Goal: Task Accomplishment & Management: Complete application form

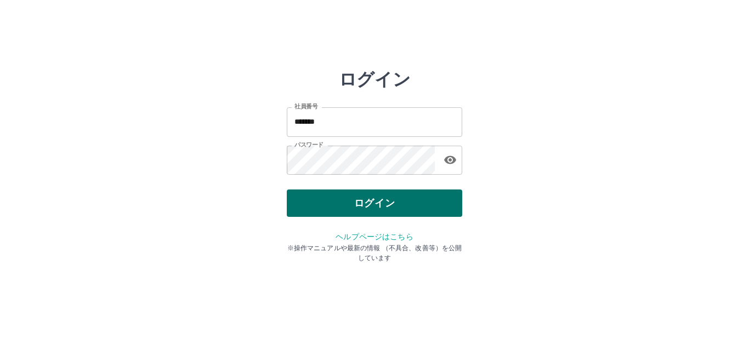
click at [340, 209] on button "ログイン" at bounding box center [374, 203] width 175 height 27
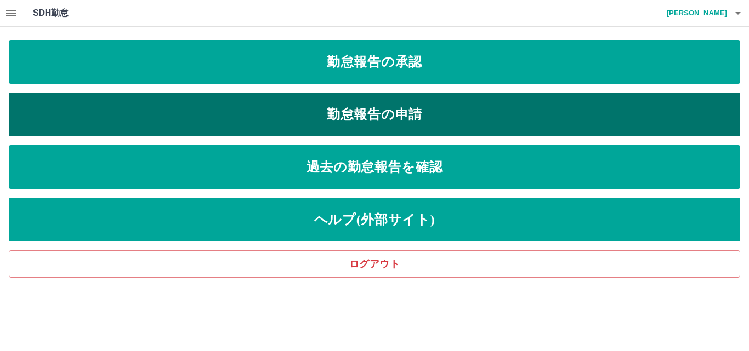
click at [137, 110] on link "勤怠報告の申請" at bounding box center [374, 115] width 731 height 44
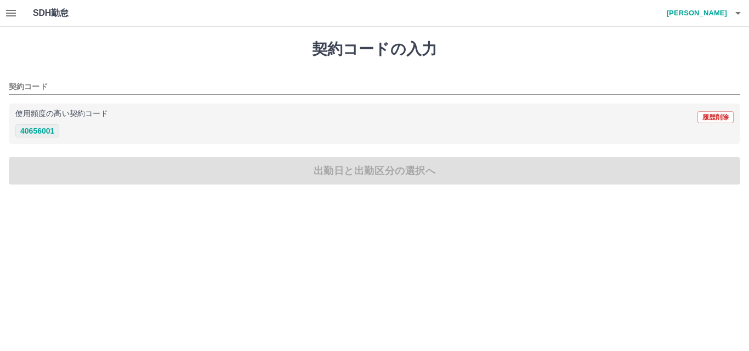
click at [22, 132] on button "40656001" at bounding box center [37, 130] width 44 height 13
type input "********"
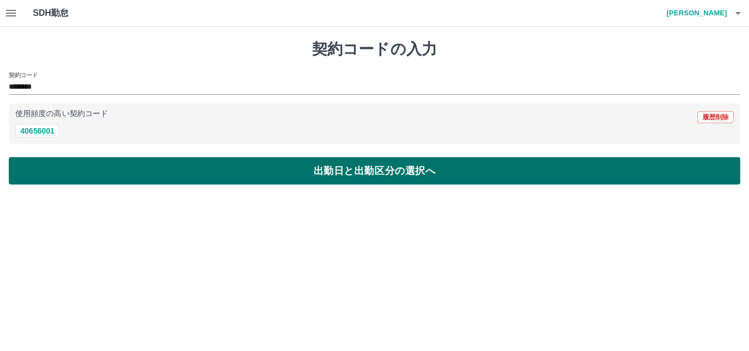
click at [63, 174] on button "出勤日と出勤区分の選択へ" at bounding box center [374, 170] width 731 height 27
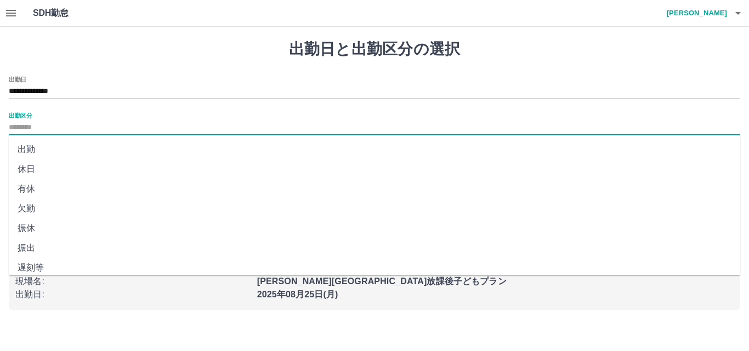
click at [72, 122] on input "出勤区分" at bounding box center [374, 128] width 731 height 14
click at [84, 152] on li "出勤" at bounding box center [374, 150] width 731 height 20
type input "**"
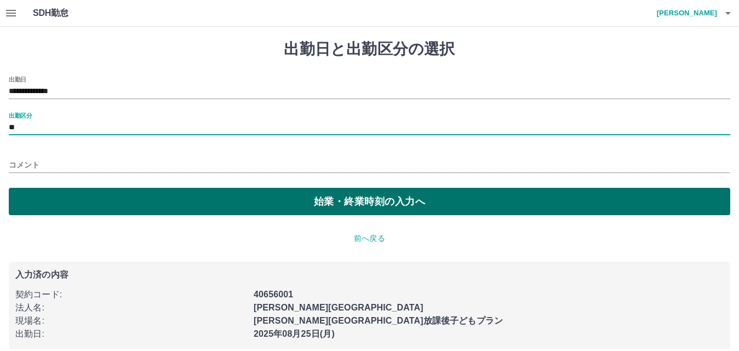
click at [135, 208] on button "始業・終業時刻の入力へ" at bounding box center [370, 201] width 722 height 27
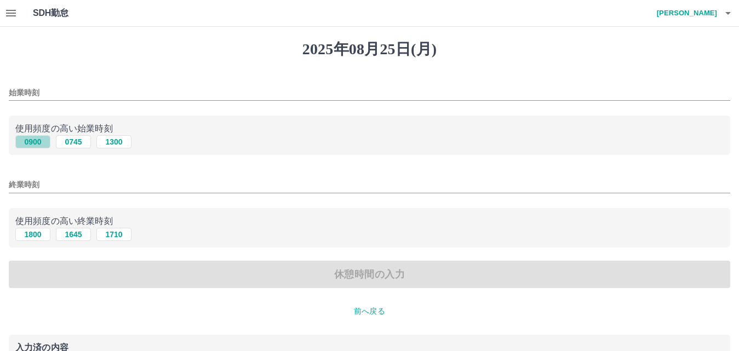
click at [25, 139] on button "0900" at bounding box center [32, 141] width 35 height 13
type input "****"
click at [33, 241] on button "1800" at bounding box center [32, 234] width 35 height 13
type input "****"
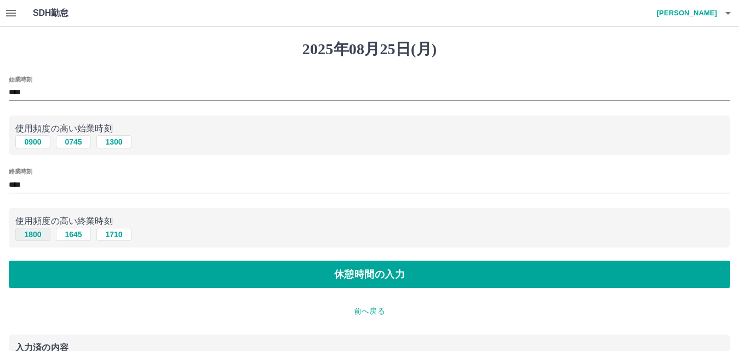
click at [32, 236] on button "1800" at bounding box center [32, 234] width 35 height 13
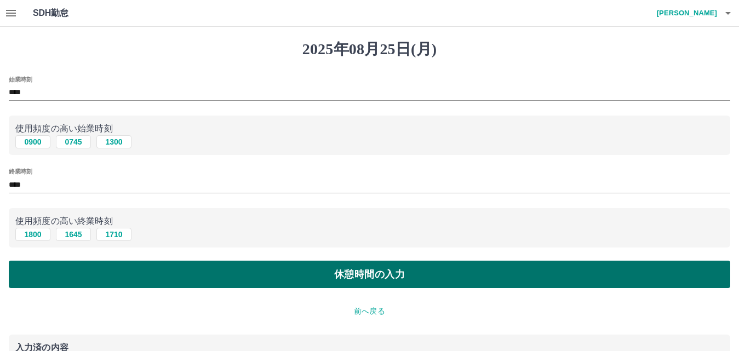
click at [61, 267] on button "休憩時間の入力" at bounding box center [370, 274] width 722 height 27
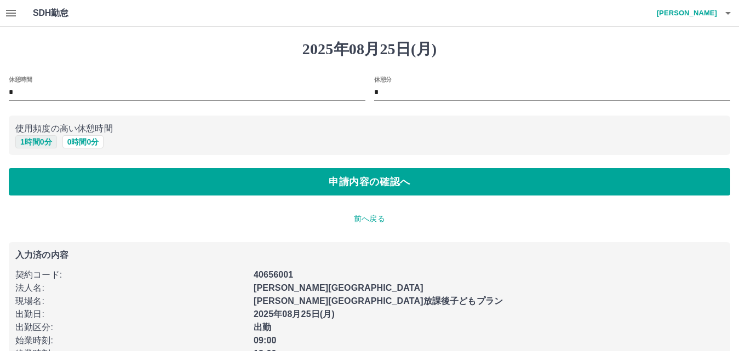
click at [39, 145] on button "1 時間 0 分" at bounding box center [36, 141] width 42 height 13
type input "*"
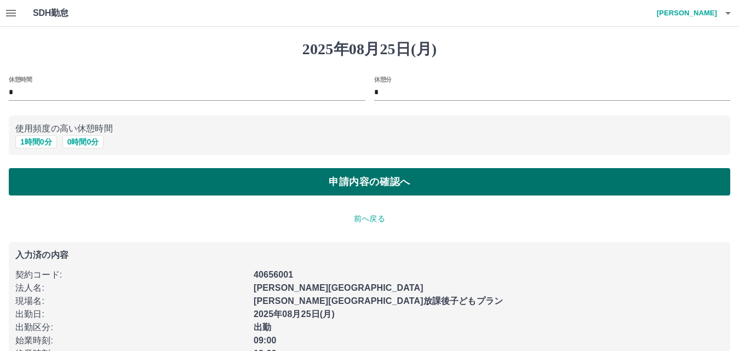
click at [44, 169] on button "申請内容の確認へ" at bounding box center [370, 181] width 722 height 27
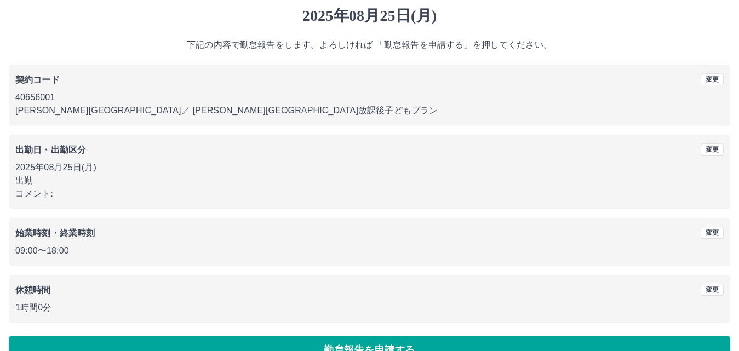
scroll to position [59, 0]
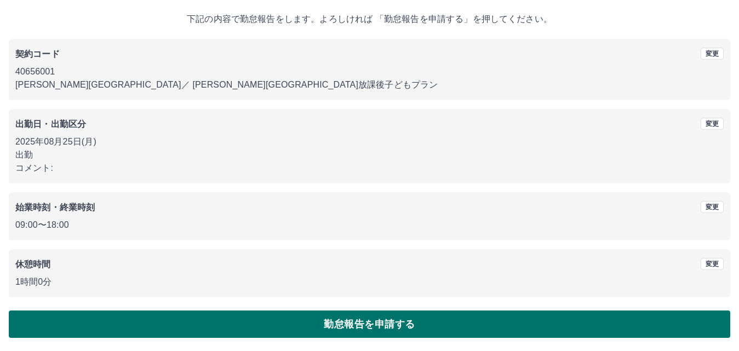
click at [389, 319] on button "勤怠報告を申請する" at bounding box center [370, 324] width 722 height 27
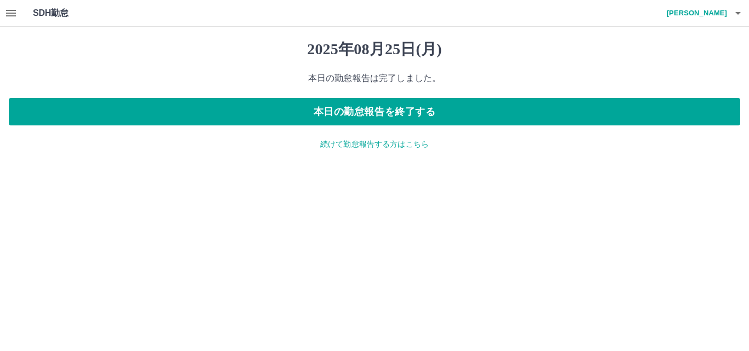
click at [11, 9] on icon "button" at bounding box center [10, 13] width 13 height 13
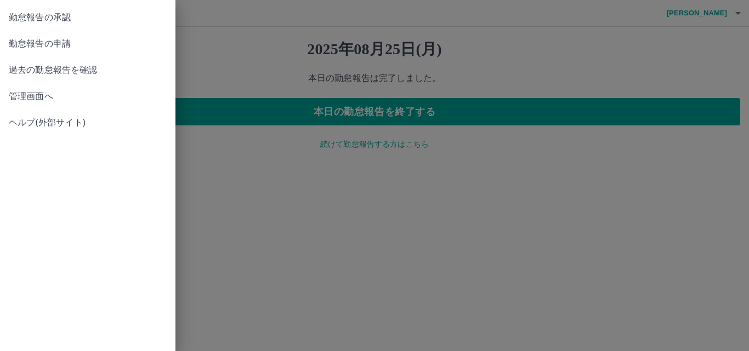
click at [18, 15] on span "勤怠報告の承認" at bounding box center [88, 17] width 158 height 13
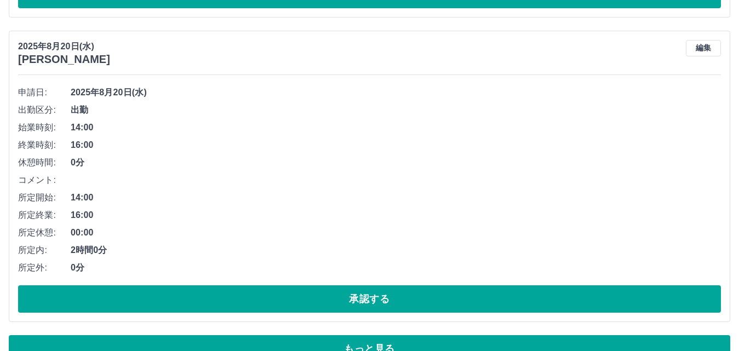
scroll to position [5864, 0]
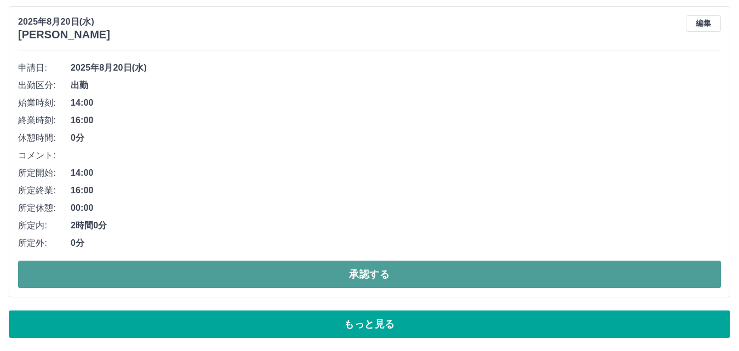
click at [369, 275] on button "承認する" at bounding box center [369, 274] width 703 height 27
click at [352, 275] on button "承認する" at bounding box center [369, 274] width 703 height 27
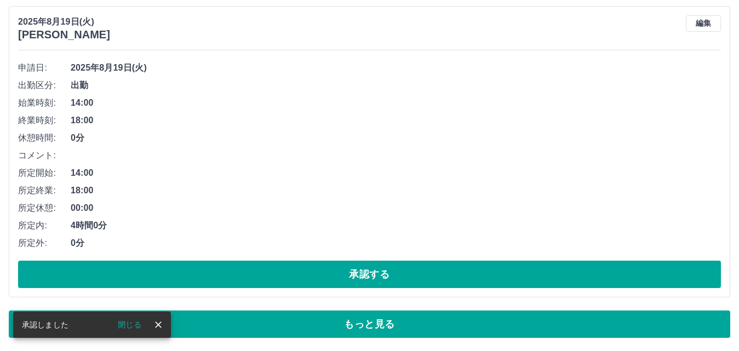
click at [352, 275] on button "承認する" at bounding box center [369, 274] width 703 height 27
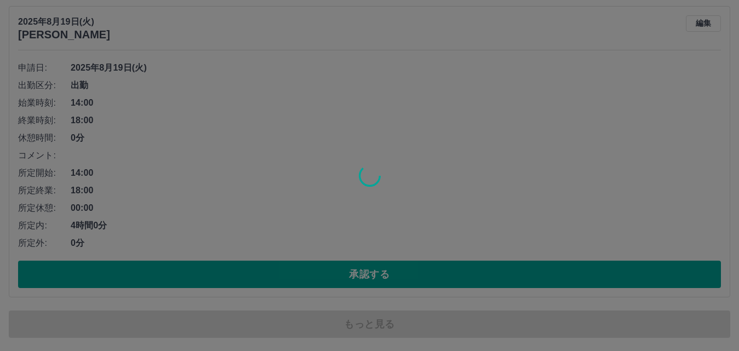
scroll to position [5707, 0]
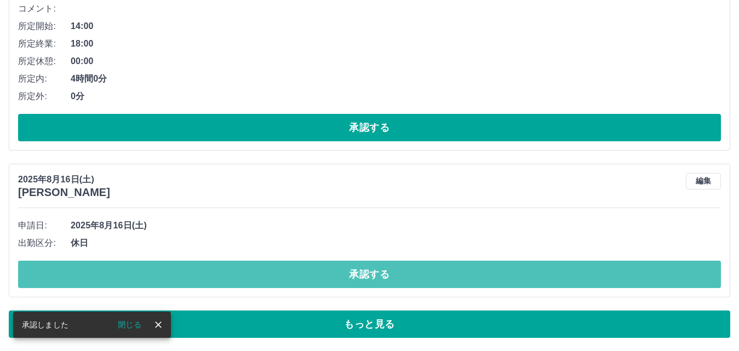
click at [352, 275] on button "承認する" at bounding box center [369, 274] width 703 height 27
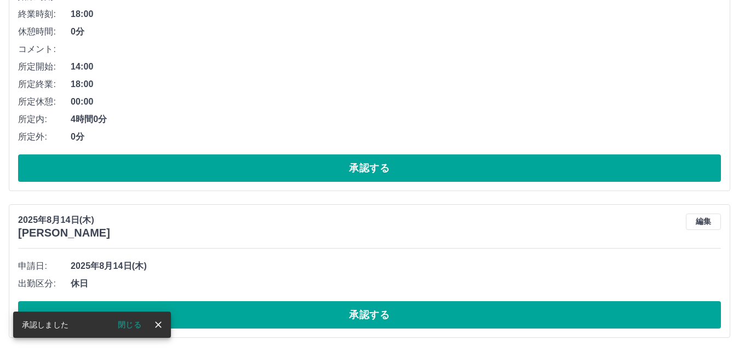
scroll to position [5666, 0]
click at [352, 275] on li "出勤区分: 休日" at bounding box center [369, 284] width 703 height 18
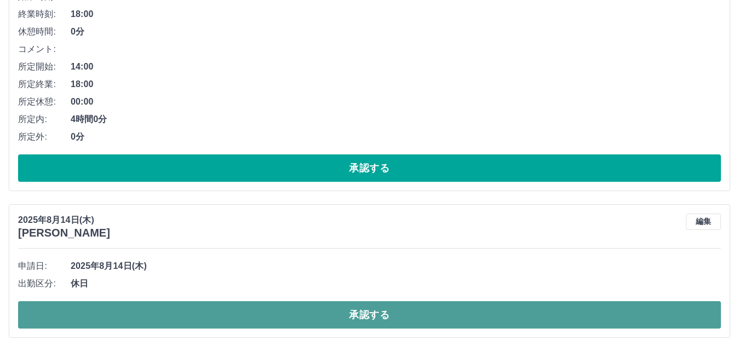
click at [366, 309] on button "承認する" at bounding box center [369, 314] width 703 height 27
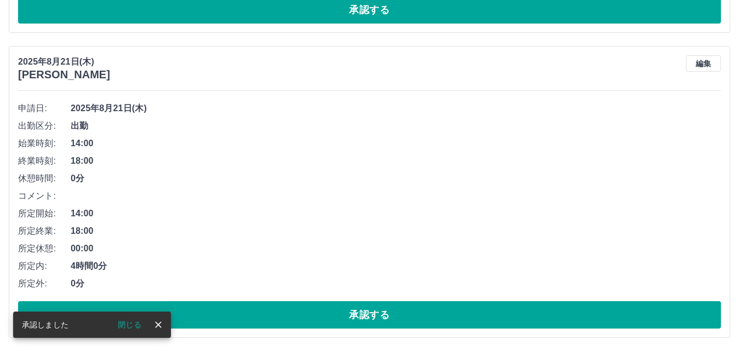
scroll to position [5519, 0]
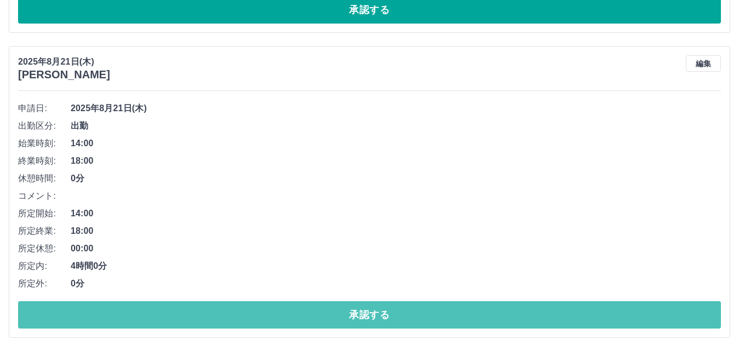
click at [366, 309] on button "承認する" at bounding box center [369, 314] width 703 height 27
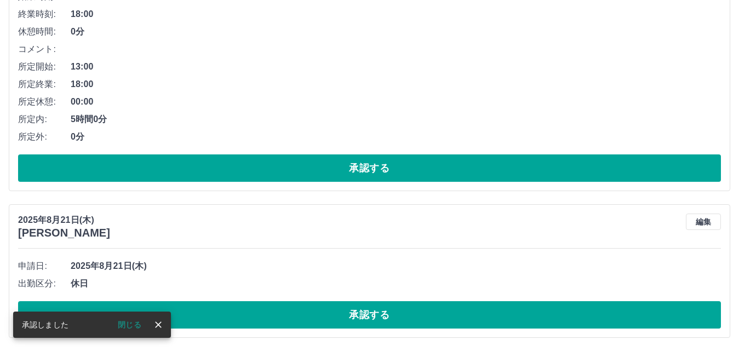
scroll to position [5214, 0]
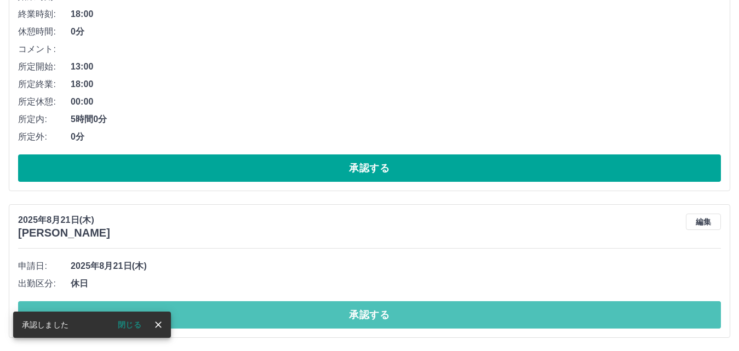
click at [366, 309] on button "承認する" at bounding box center [369, 314] width 703 height 27
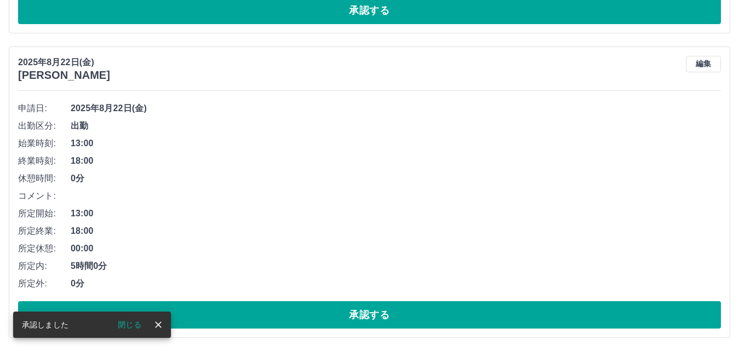
scroll to position [5067, 0]
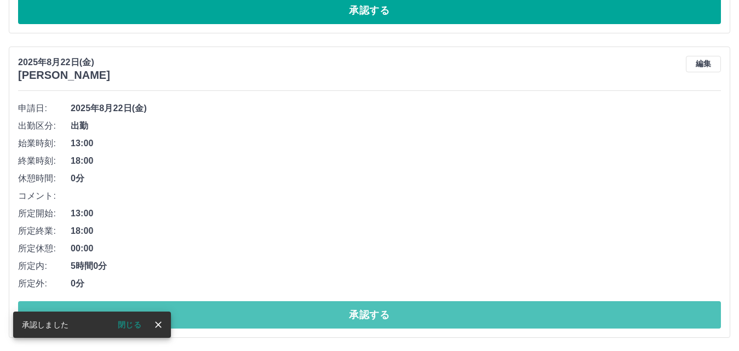
click at [366, 309] on button "承認する" at bounding box center [369, 314] width 703 height 27
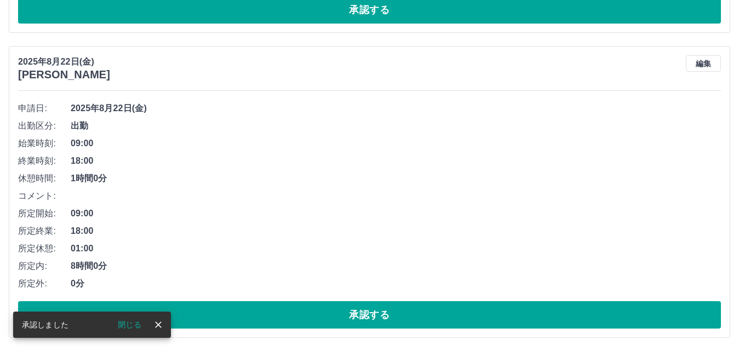
scroll to position [4762, 0]
click at [366, 309] on button "承認する" at bounding box center [369, 314] width 703 height 27
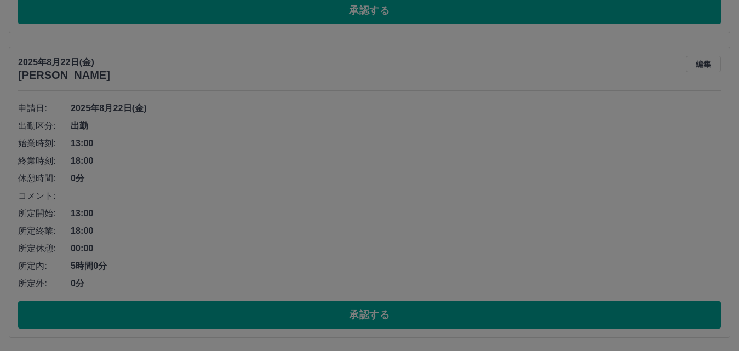
scroll to position [4457, 0]
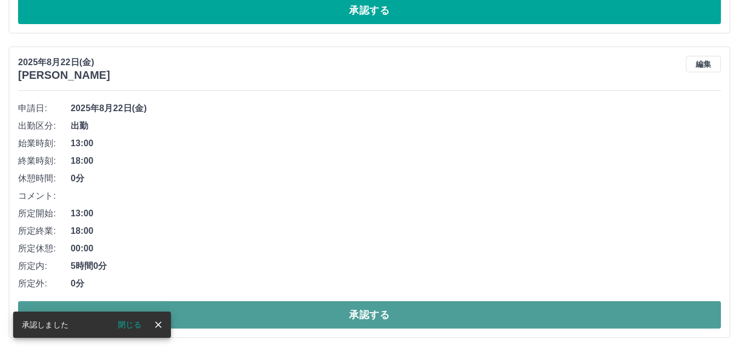
click at [368, 313] on button "承認する" at bounding box center [369, 314] width 703 height 27
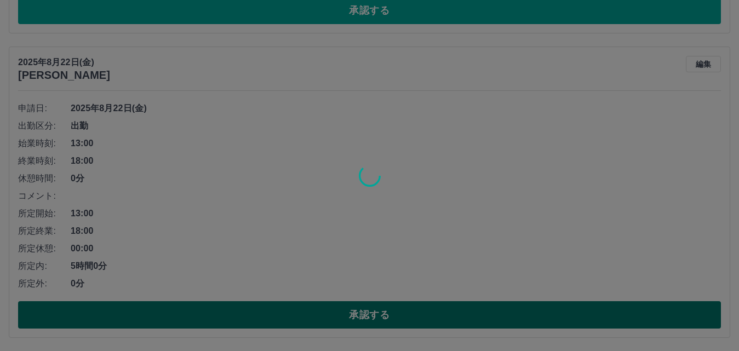
scroll to position [4152, 0]
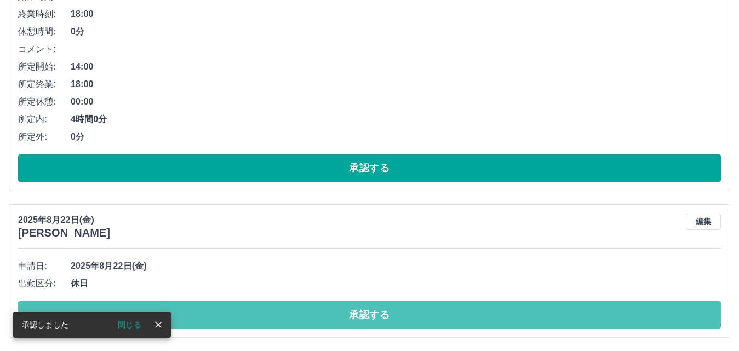
click at [368, 313] on button "承認する" at bounding box center [369, 314] width 703 height 27
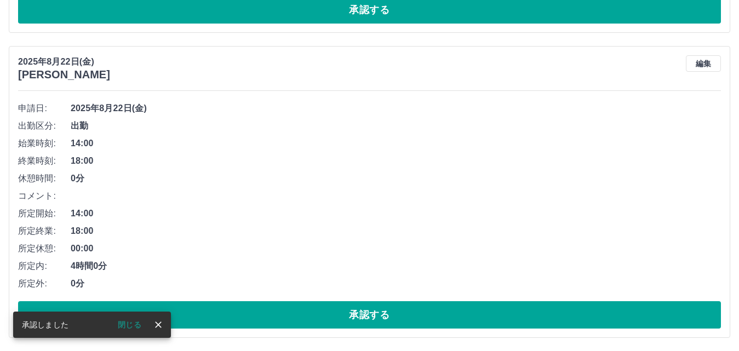
scroll to position [4005, 0]
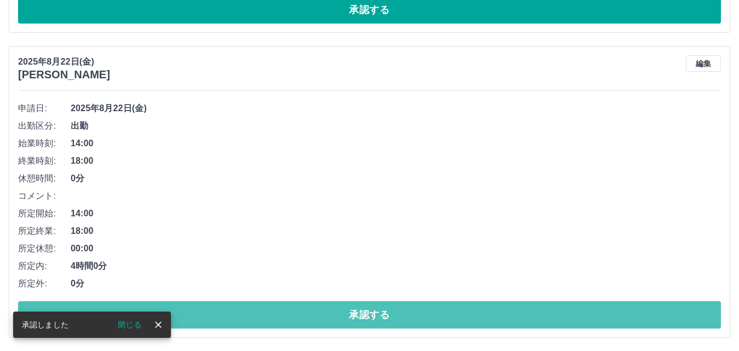
click at [368, 313] on button "承認する" at bounding box center [369, 314] width 703 height 27
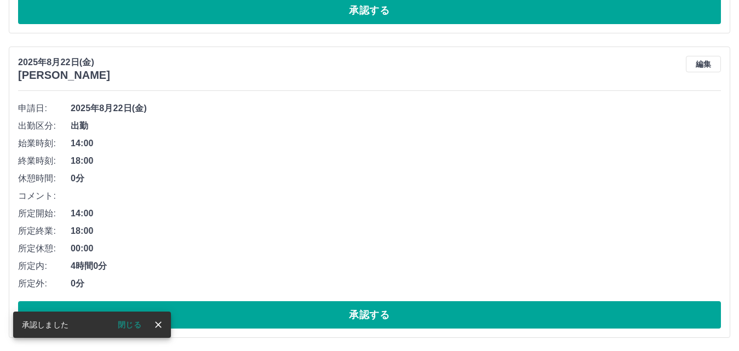
scroll to position [3700, 0]
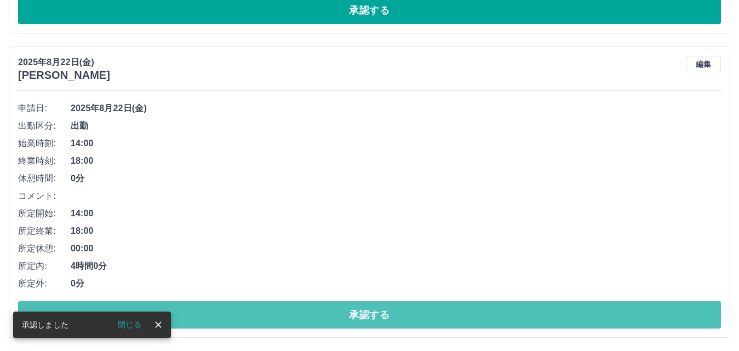
click at [368, 313] on button "承認する" at bounding box center [369, 314] width 703 height 27
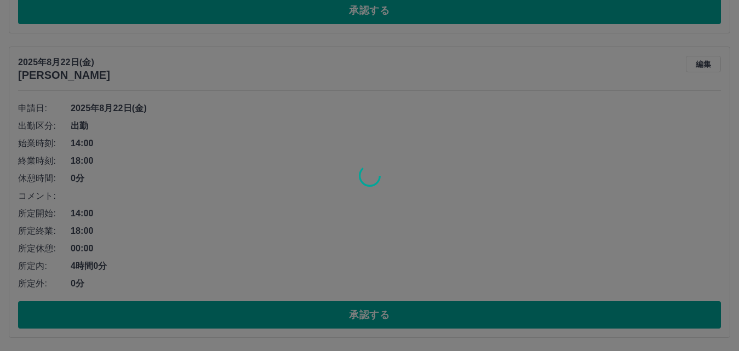
scroll to position [3395, 0]
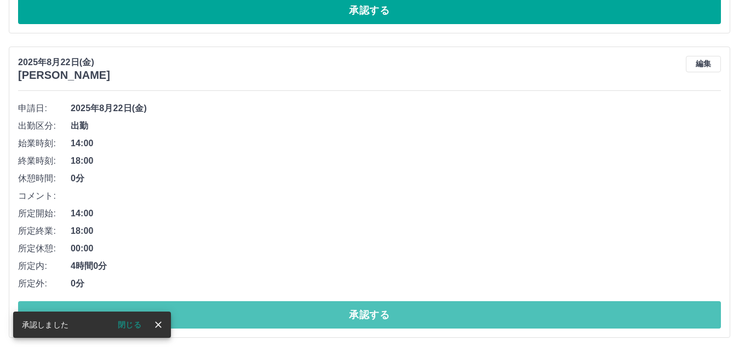
click at [368, 313] on button "承認する" at bounding box center [369, 314] width 703 height 27
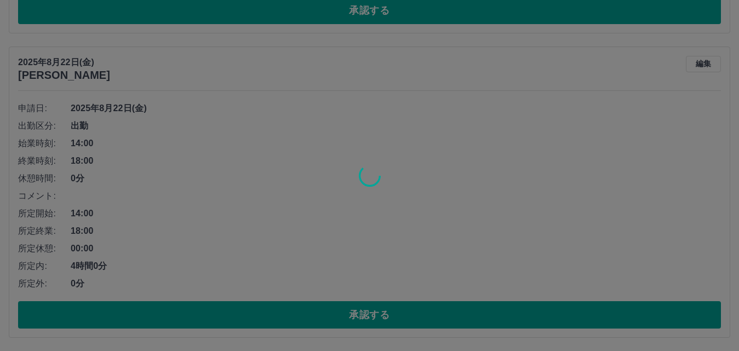
scroll to position [3090, 0]
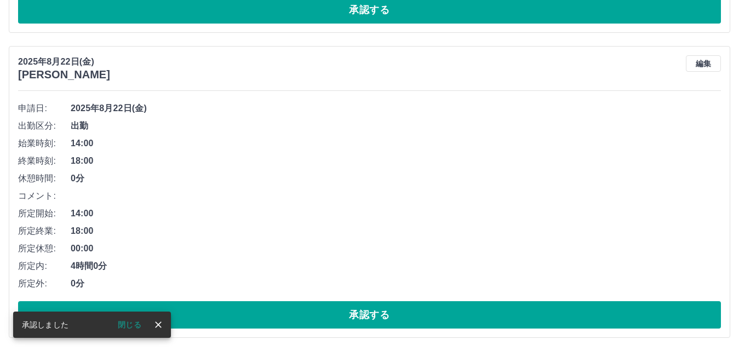
click at [368, 313] on button "承認する" at bounding box center [369, 314] width 703 height 27
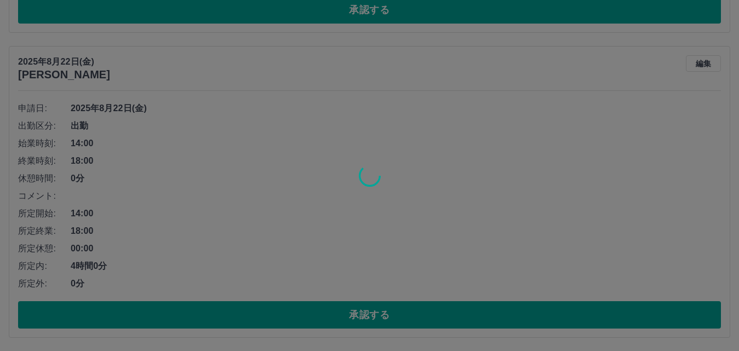
scroll to position [2785, 0]
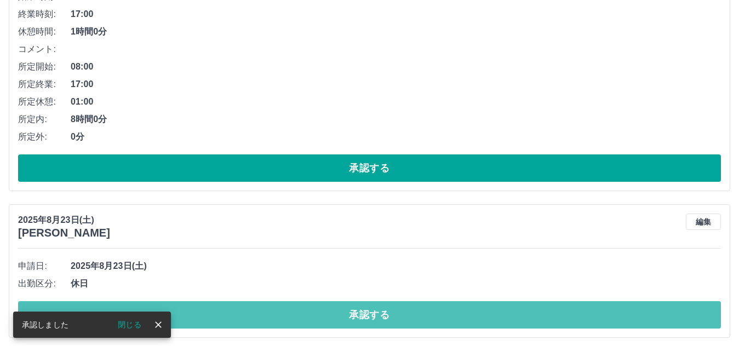
click at [368, 313] on button "承認する" at bounding box center [369, 314] width 703 height 27
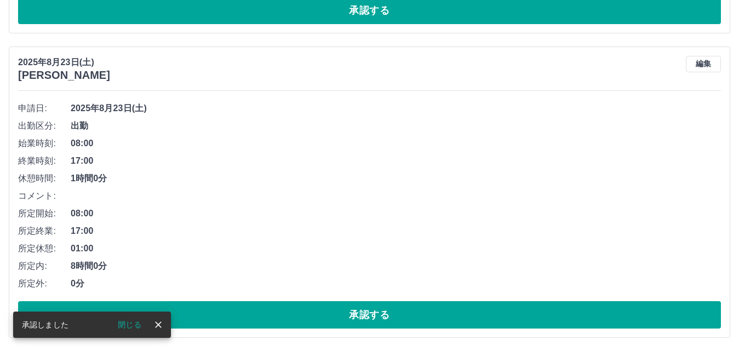
scroll to position [2638, 0]
click at [368, 313] on button "承認する" at bounding box center [369, 314] width 703 height 27
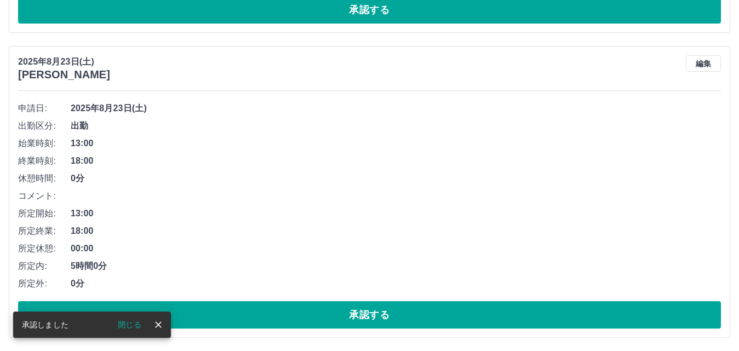
scroll to position [2333, 0]
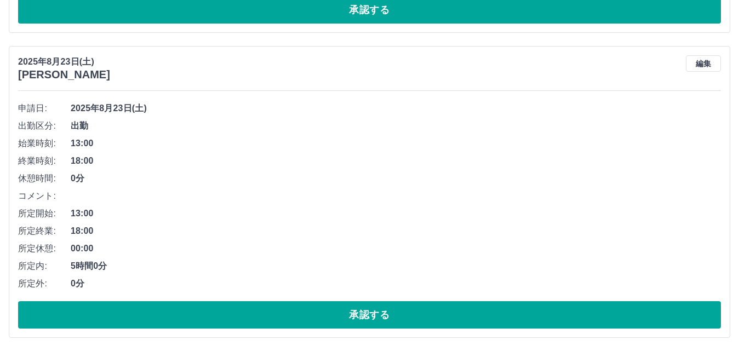
click at [362, 295] on div "申請日: [DATE] 出勤区分: 出勤 始業時刻: 13:00 終業時刻: 18:00 休憩時間: 0分 コメント: 所定開始: 13:00 所定終業: 1…" at bounding box center [369, 214] width 703 height 229
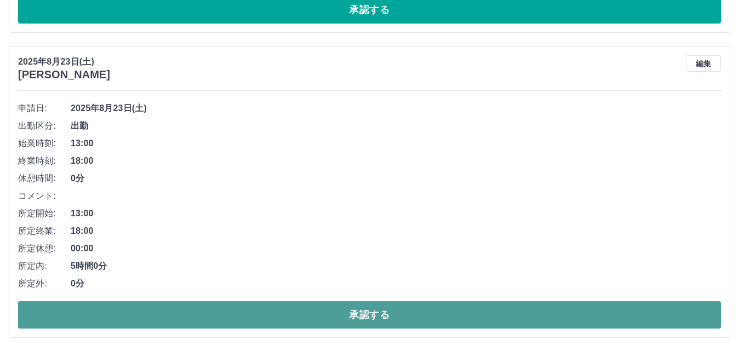
click at [367, 312] on button "承認する" at bounding box center [369, 314] width 703 height 27
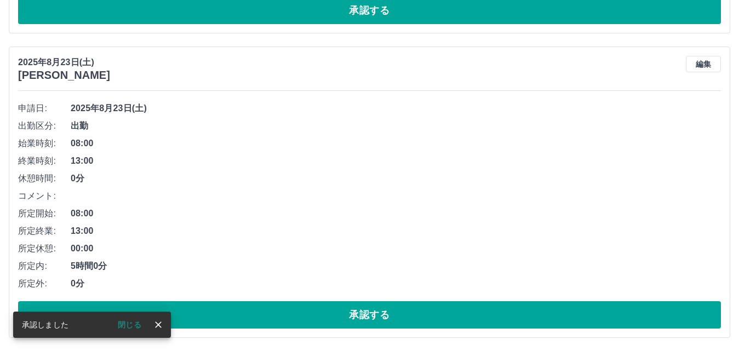
scroll to position [2028, 0]
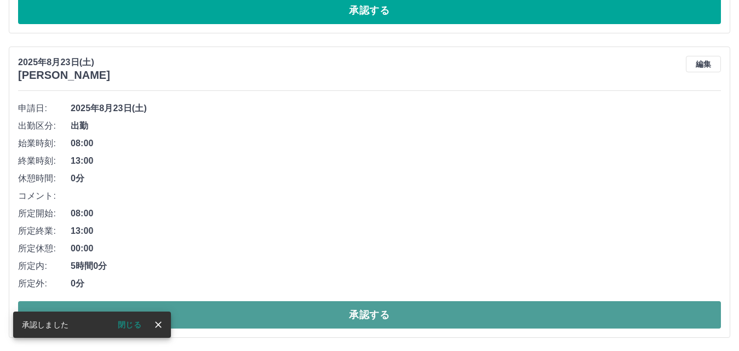
click at [367, 314] on button "承認する" at bounding box center [369, 314] width 703 height 27
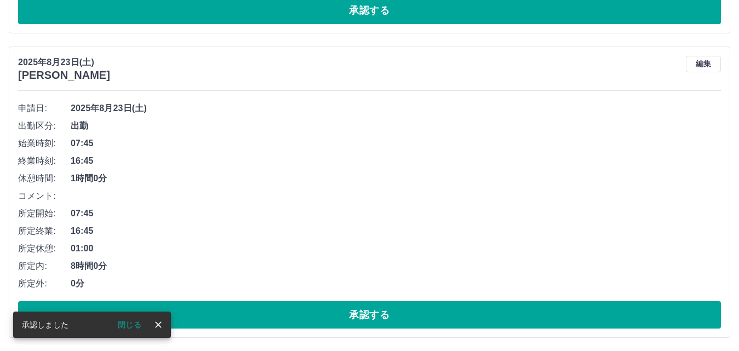
scroll to position [1723, 0]
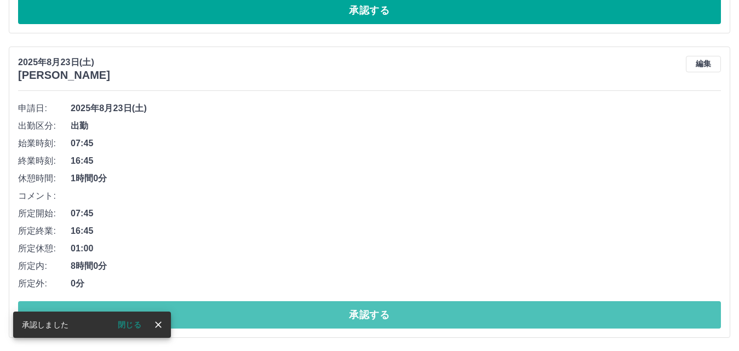
click at [367, 314] on button "承認する" at bounding box center [369, 314] width 703 height 27
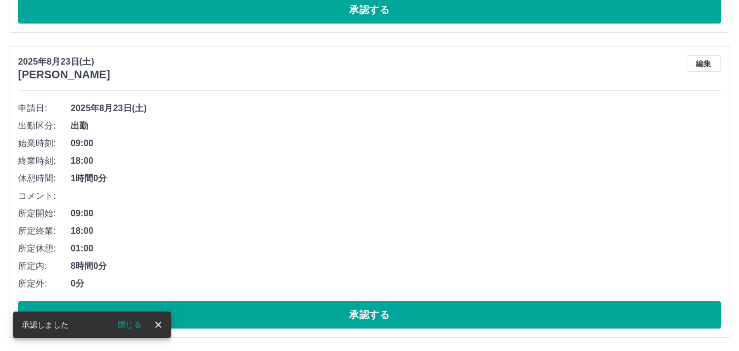
scroll to position [1419, 0]
click at [367, 314] on button "承認する" at bounding box center [369, 314] width 703 height 27
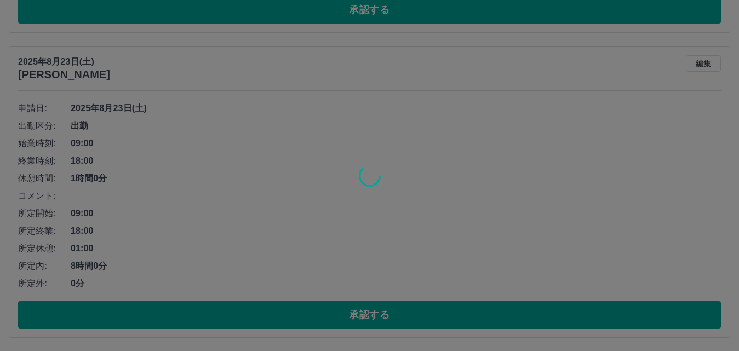
scroll to position [1113, 0]
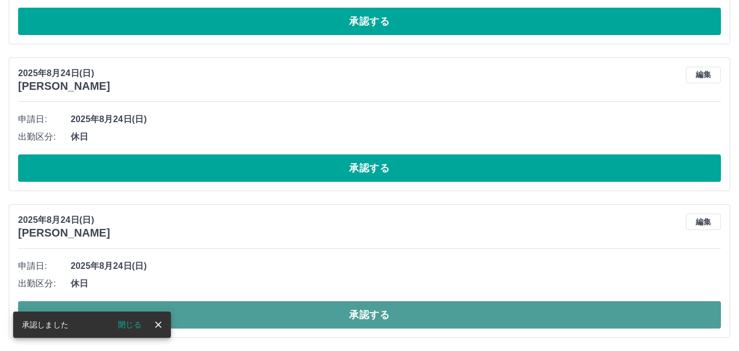
click at [372, 317] on button "承認する" at bounding box center [369, 314] width 703 height 27
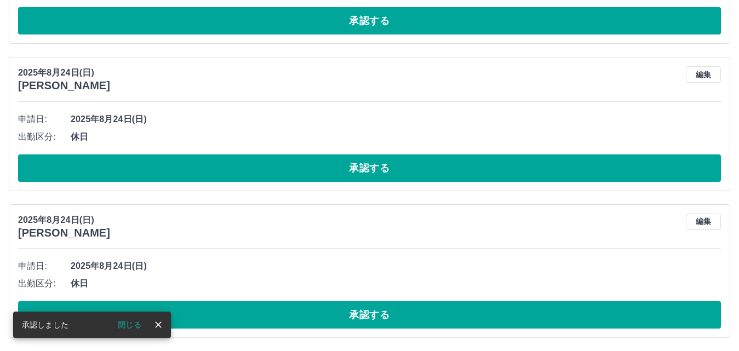
scroll to position [966, 0]
click at [372, 317] on button "承認する" at bounding box center [369, 314] width 703 height 27
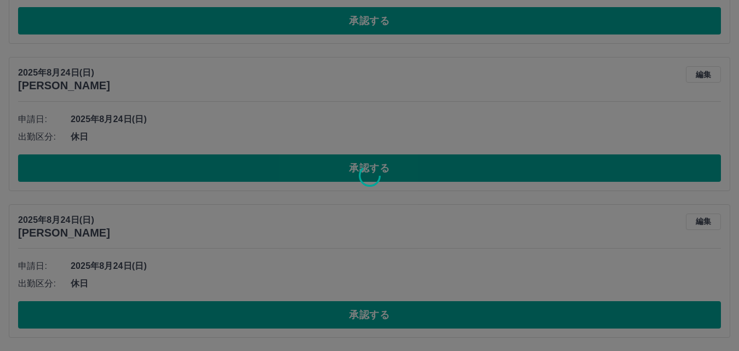
scroll to position [819, 0]
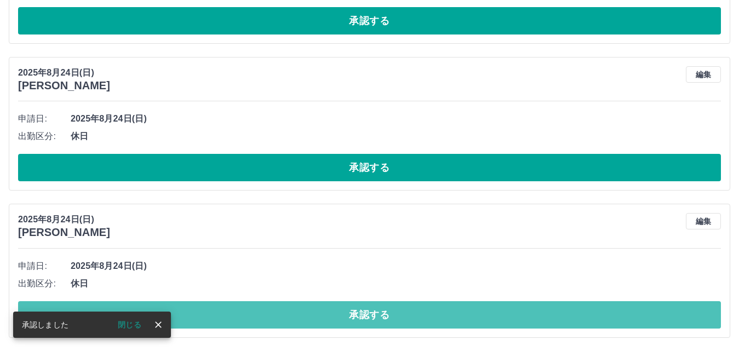
click at [372, 317] on button "承認する" at bounding box center [369, 314] width 703 height 27
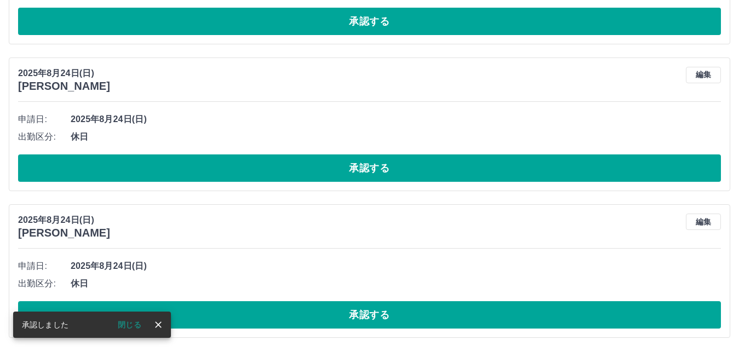
scroll to position [672, 0]
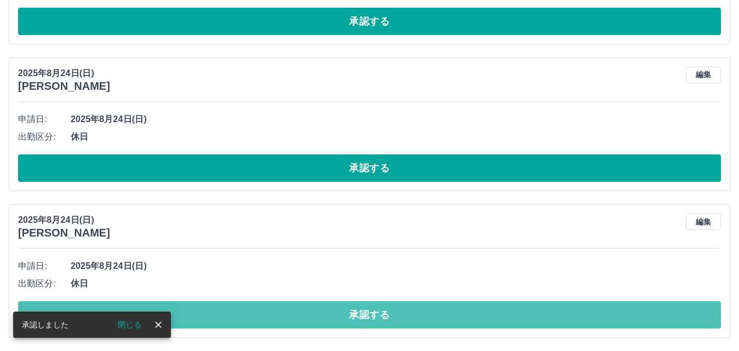
click at [372, 317] on button "承認する" at bounding box center [369, 314] width 703 height 27
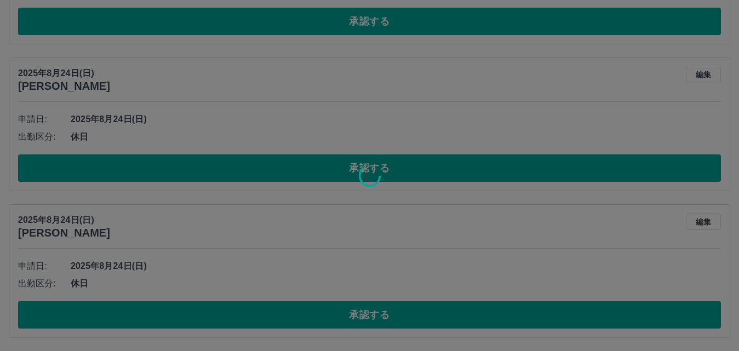
click at [372, 317] on div at bounding box center [369, 175] width 739 height 351
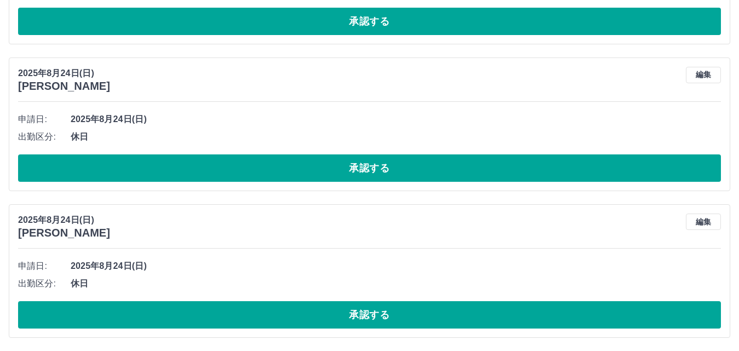
scroll to position [525, 0]
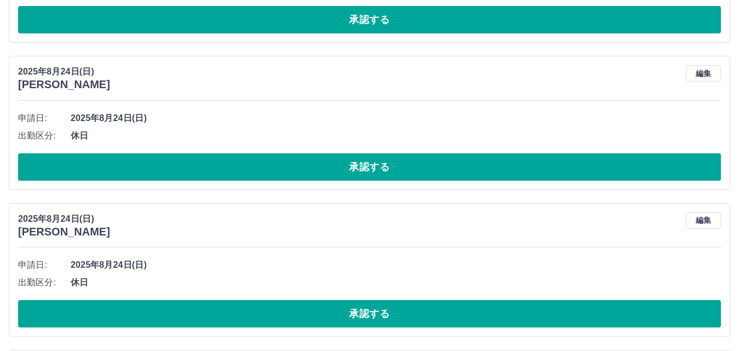
click at [372, 317] on button "承認する" at bounding box center [369, 313] width 703 height 27
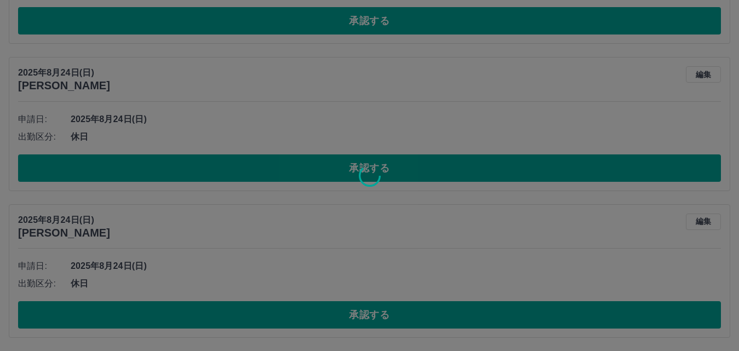
click at [372, 317] on div at bounding box center [369, 175] width 739 height 351
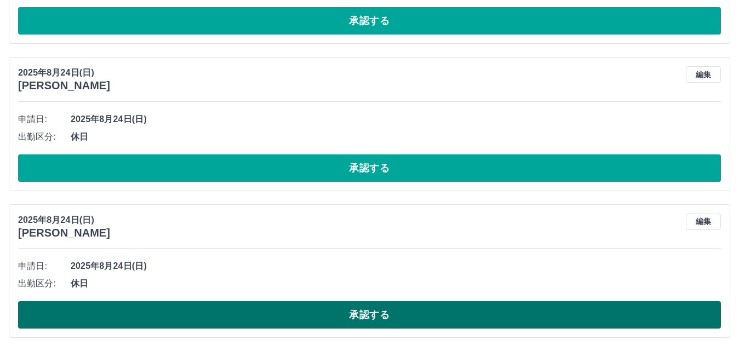
click at [369, 313] on button "承認する" at bounding box center [369, 314] width 703 height 27
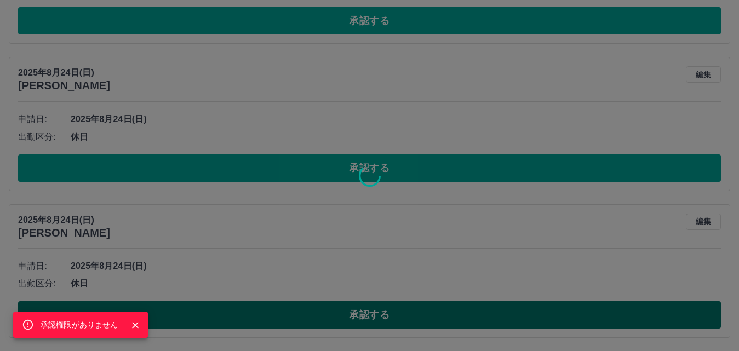
click at [369, 313] on div "承認権限がありません" at bounding box center [369, 175] width 739 height 351
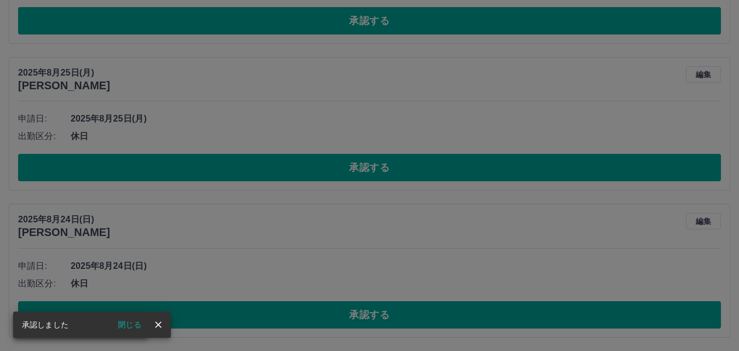
scroll to position [378, 0]
click at [369, 313] on div "承認権限がありません" at bounding box center [369, 175] width 739 height 351
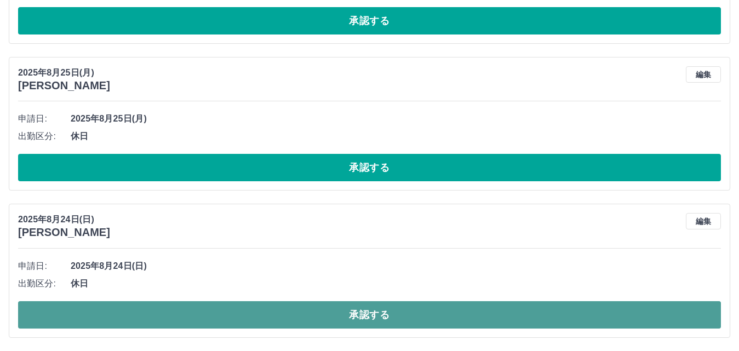
click at [372, 317] on button "承認する" at bounding box center [369, 314] width 703 height 27
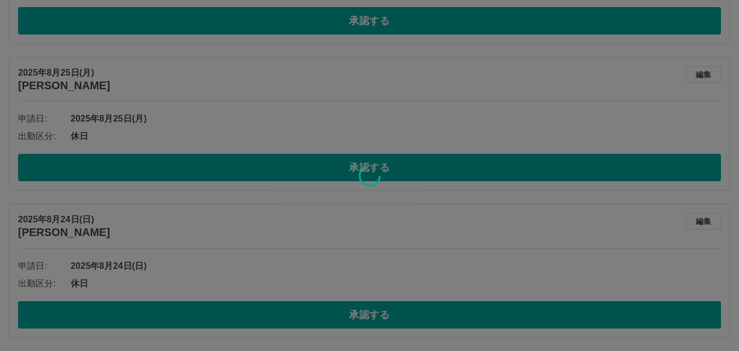
scroll to position [231, 0]
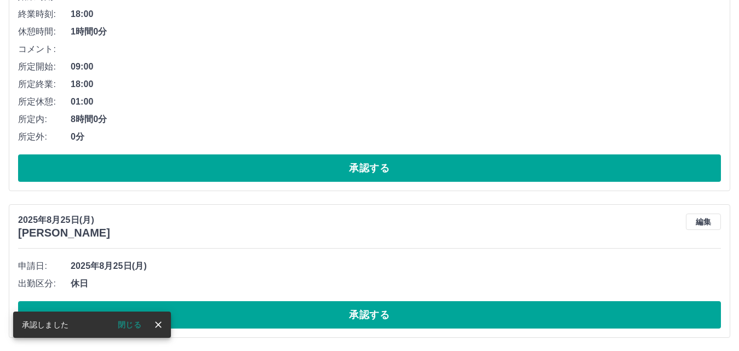
click at [326, 313] on button "承認する" at bounding box center [369, 314] width 703 height 27
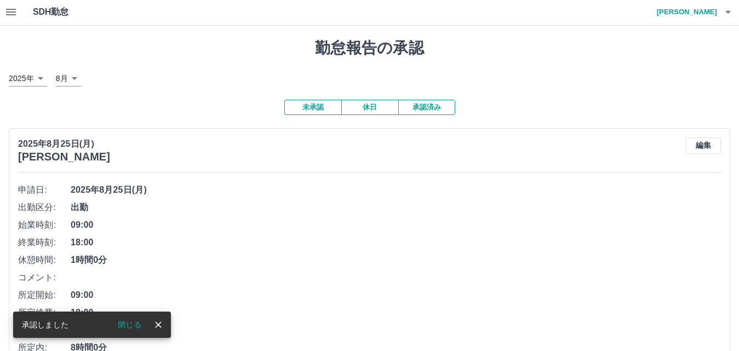
scroll to position [0, 0]
